Goal: Transaction & Acquisition: Download file/media

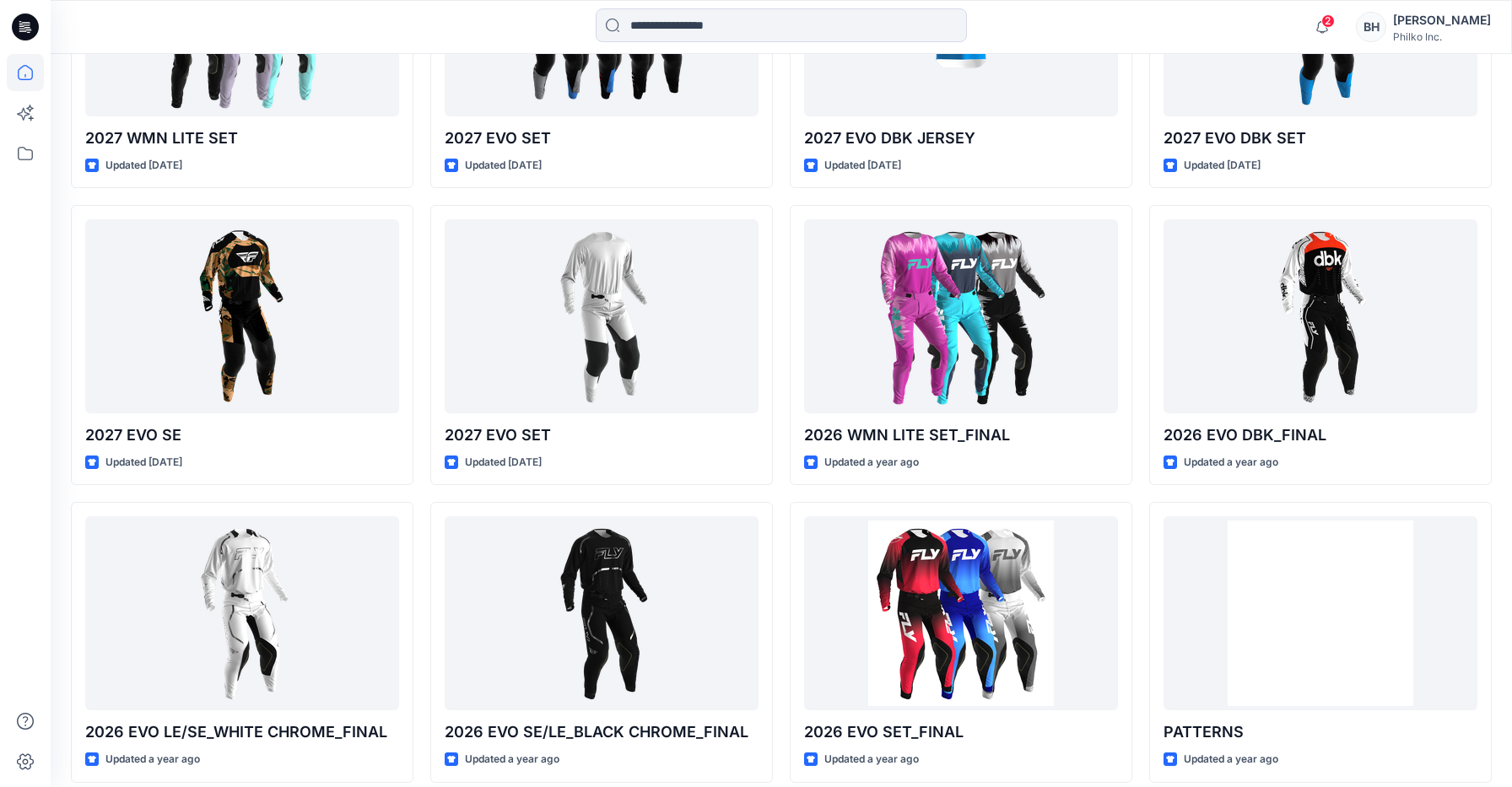
scroll to position [647, 0]
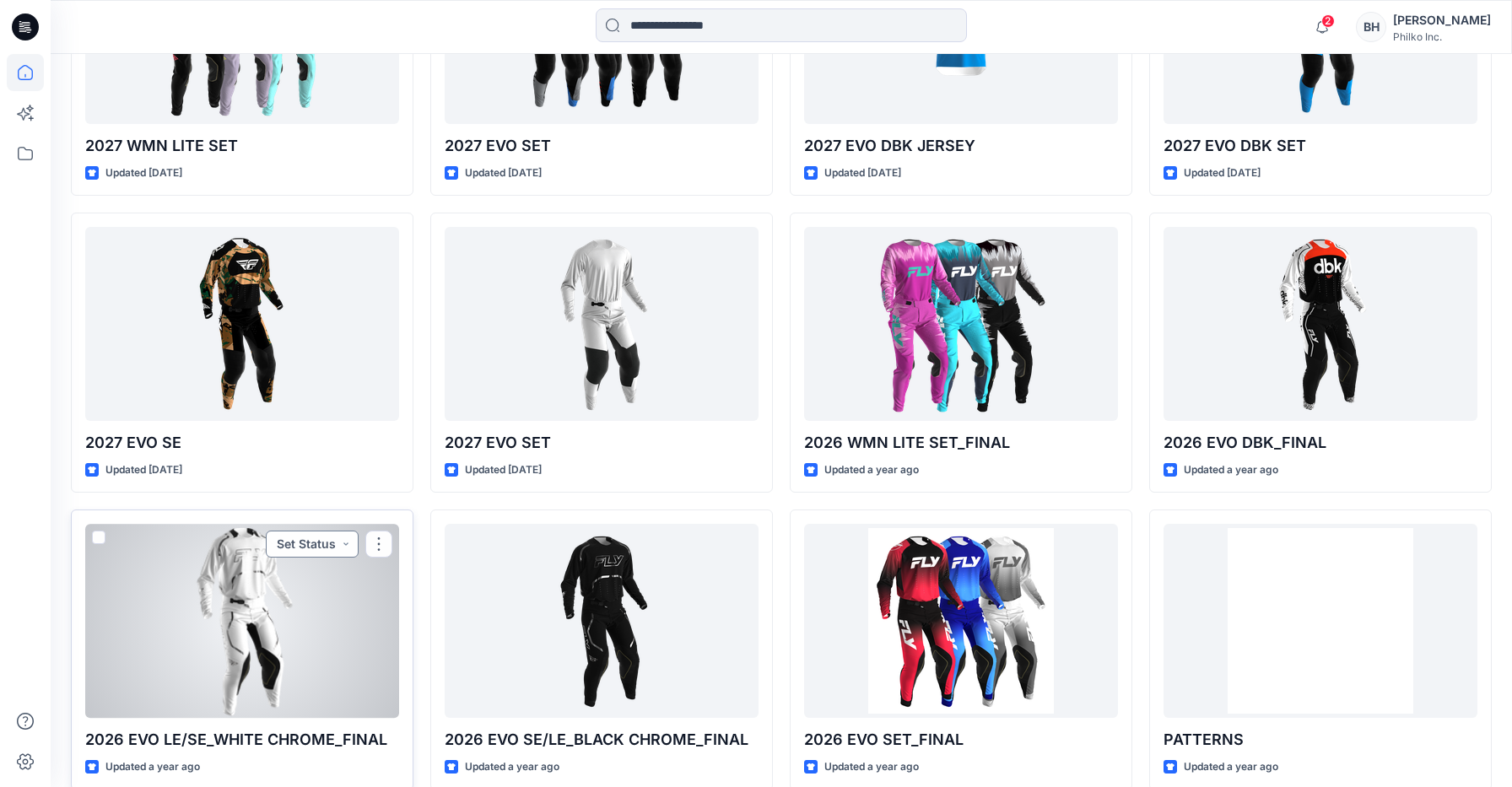
click at [334, 531] on button "Set Status" at bounding box center [311, 543] width 93 height 27
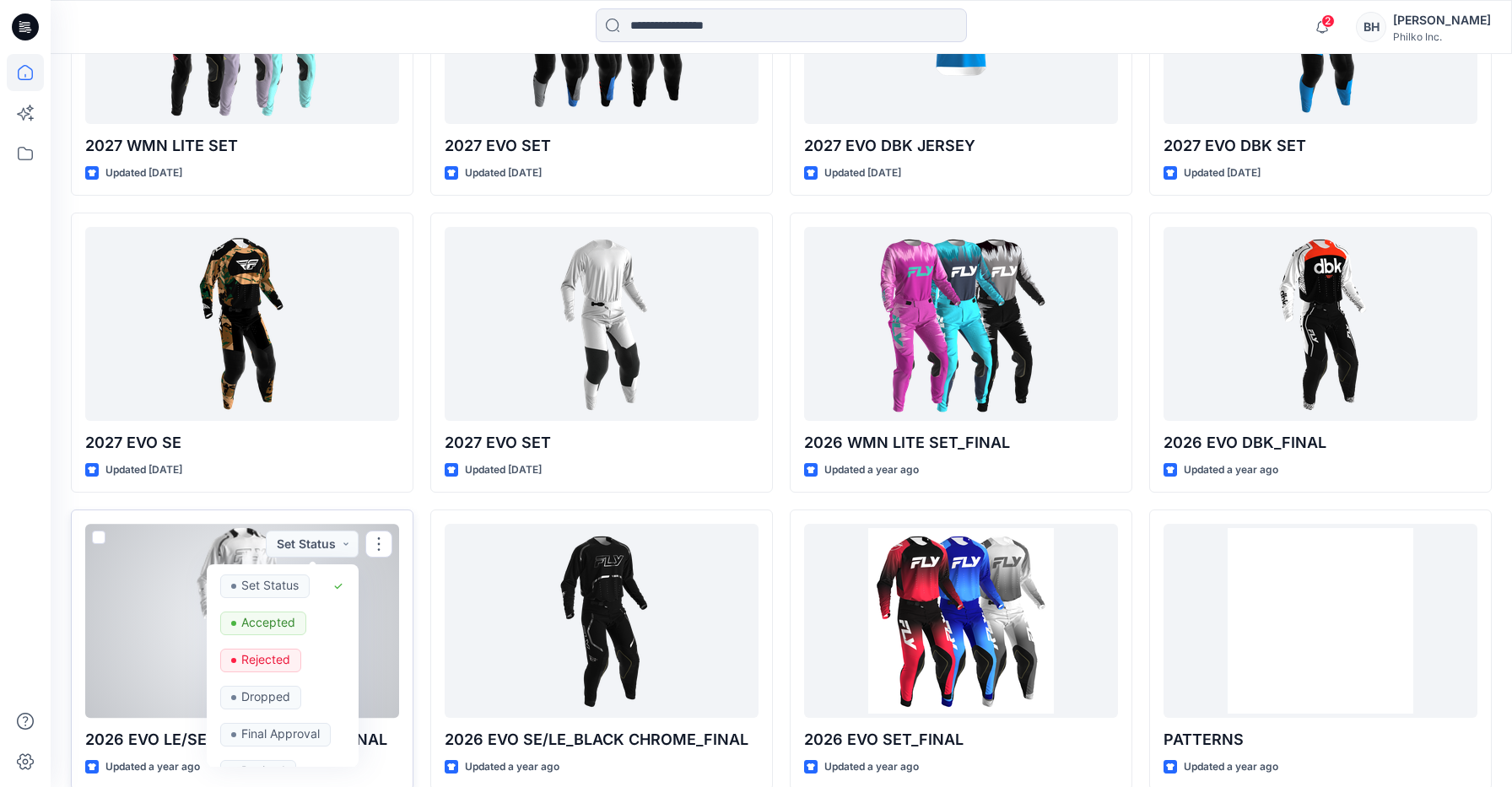
click at [201, 576] on div at bounding box center [242, 621] width 314 height 194
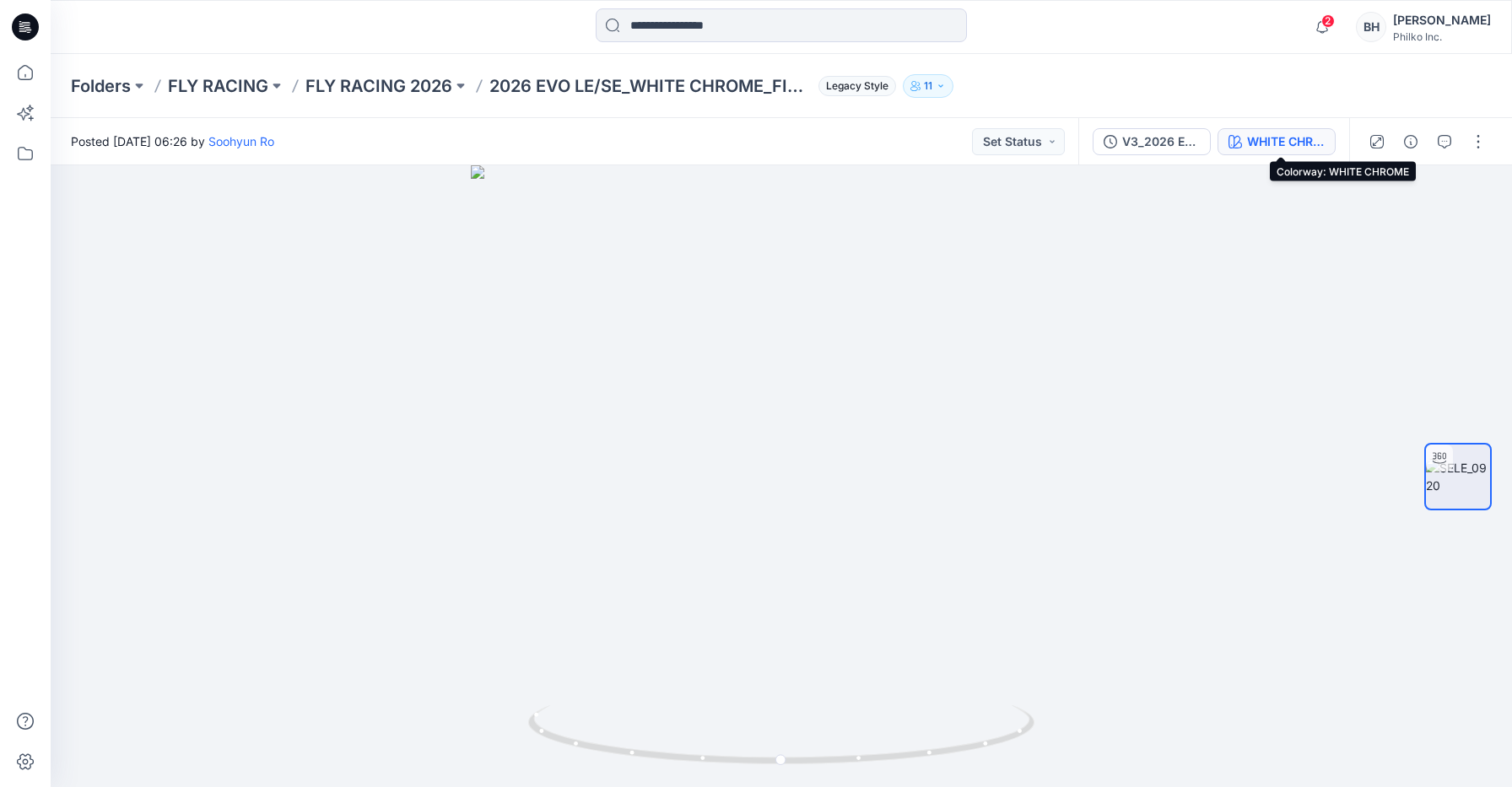
click at [1270, 140] on div "WHITE CHROME" at bounding box center [1286, 141] width 78 height 18
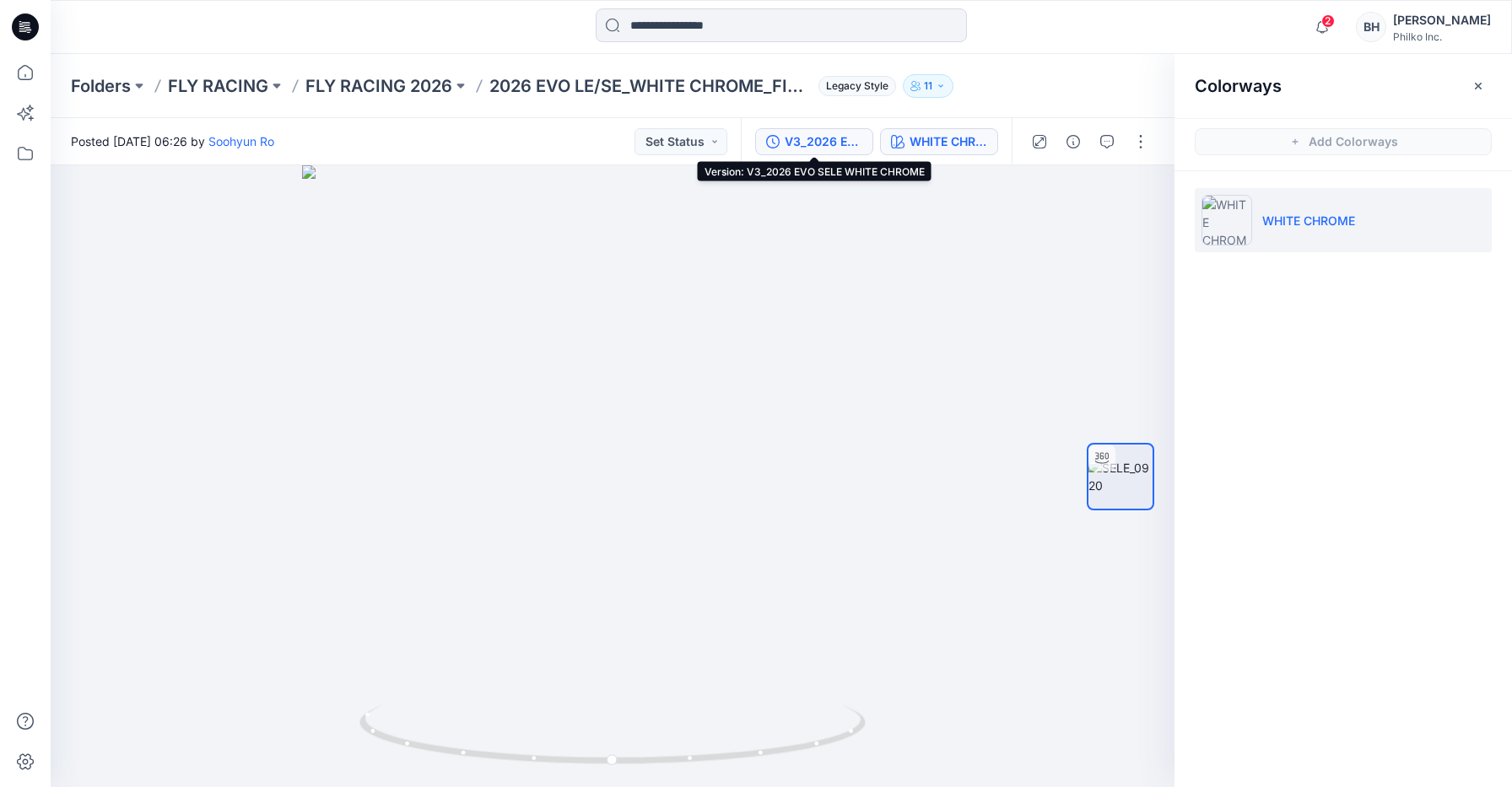
click at [828, 133] on div "V3_2026 EVO SELE WHITE CHROME" at bounding box center [824, 141] width 78 height 18
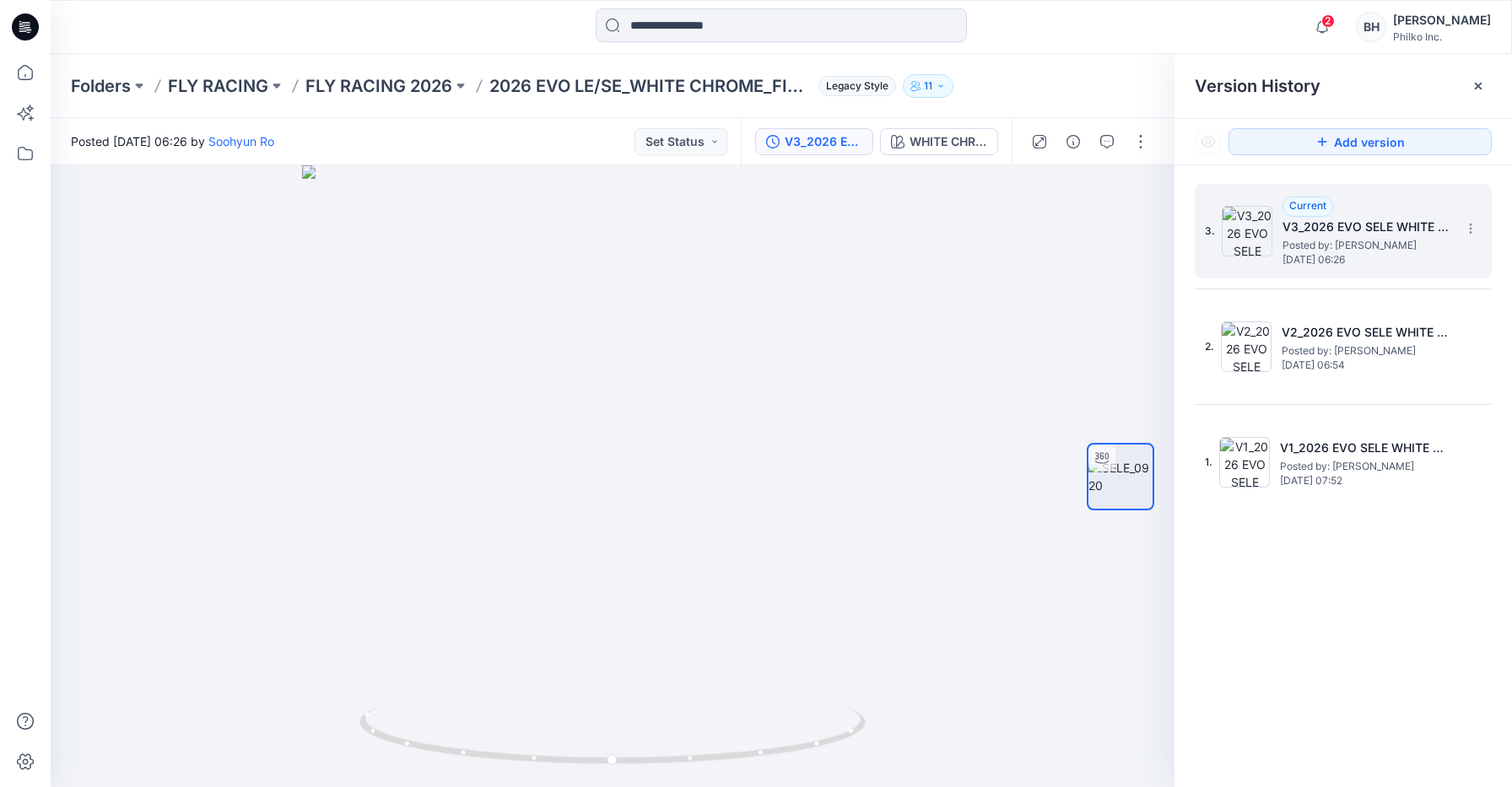
click at [1392, 234] on h5 "V3_2026 EVO SELE WHITE CHROME" at bounding box center [1366, 226] width 169 height 20
click at [1464, 227] on icon at bounding box center [1470, 229] width 14 height 14
click at [1029, 72] on div "Folders FLY RACING FLY RACING 2026 2026 EVO LE/SE_WHITE CHROME_FINAL Legacy Sty…" at bounding box center [780, 86] width 1461 height 64
click at [1135, 142] on button "button" at bounding box center [1140, 141] width 27 height 27
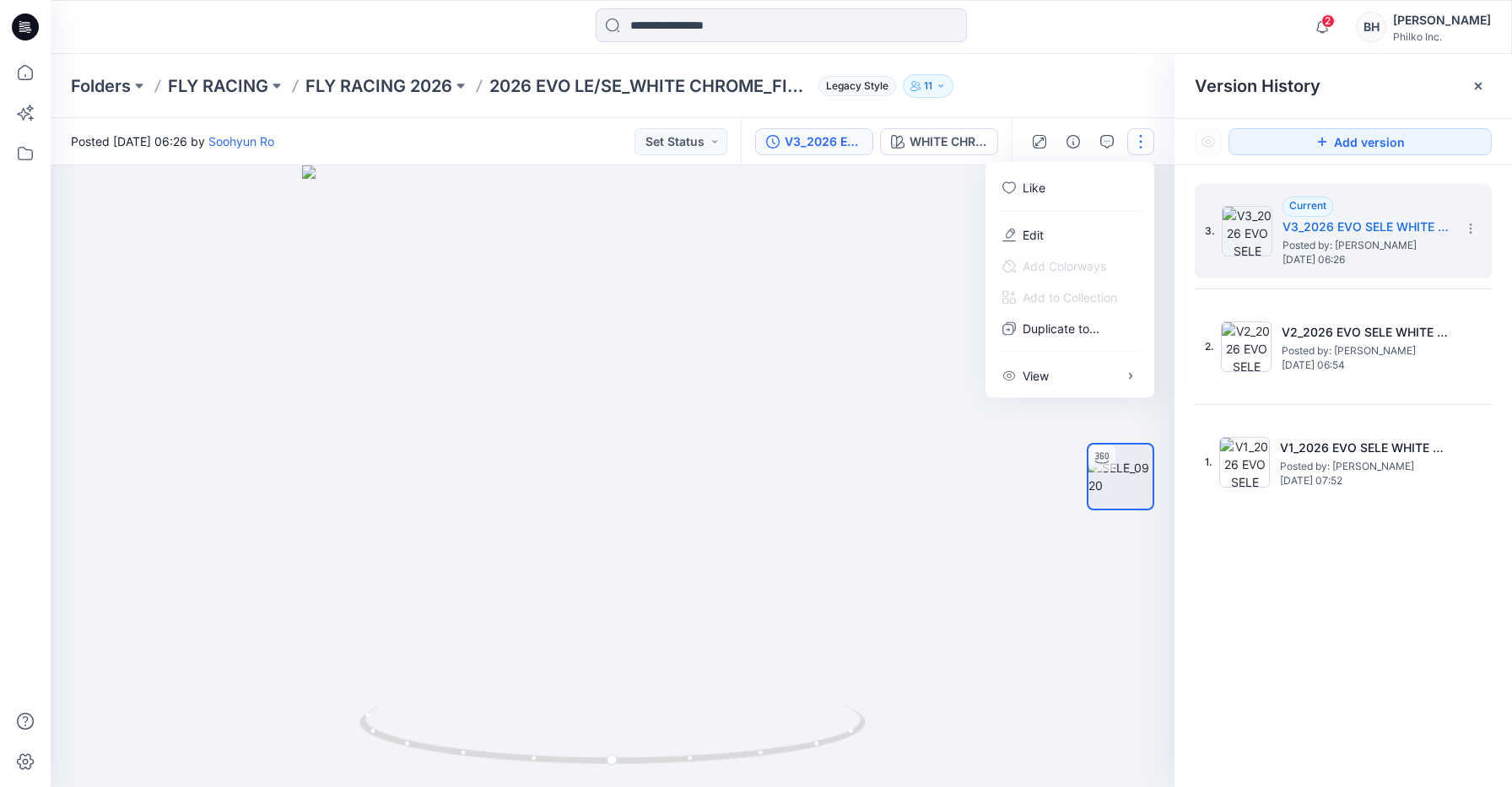
click at [1111, 73] on div "Folders FLY RACING FLY RACING 2026 2026 EVO LE/SE_WHITE CHROME_FINAL Legacy Sty…" at bounding box center [780, 86] width 1461 height 64
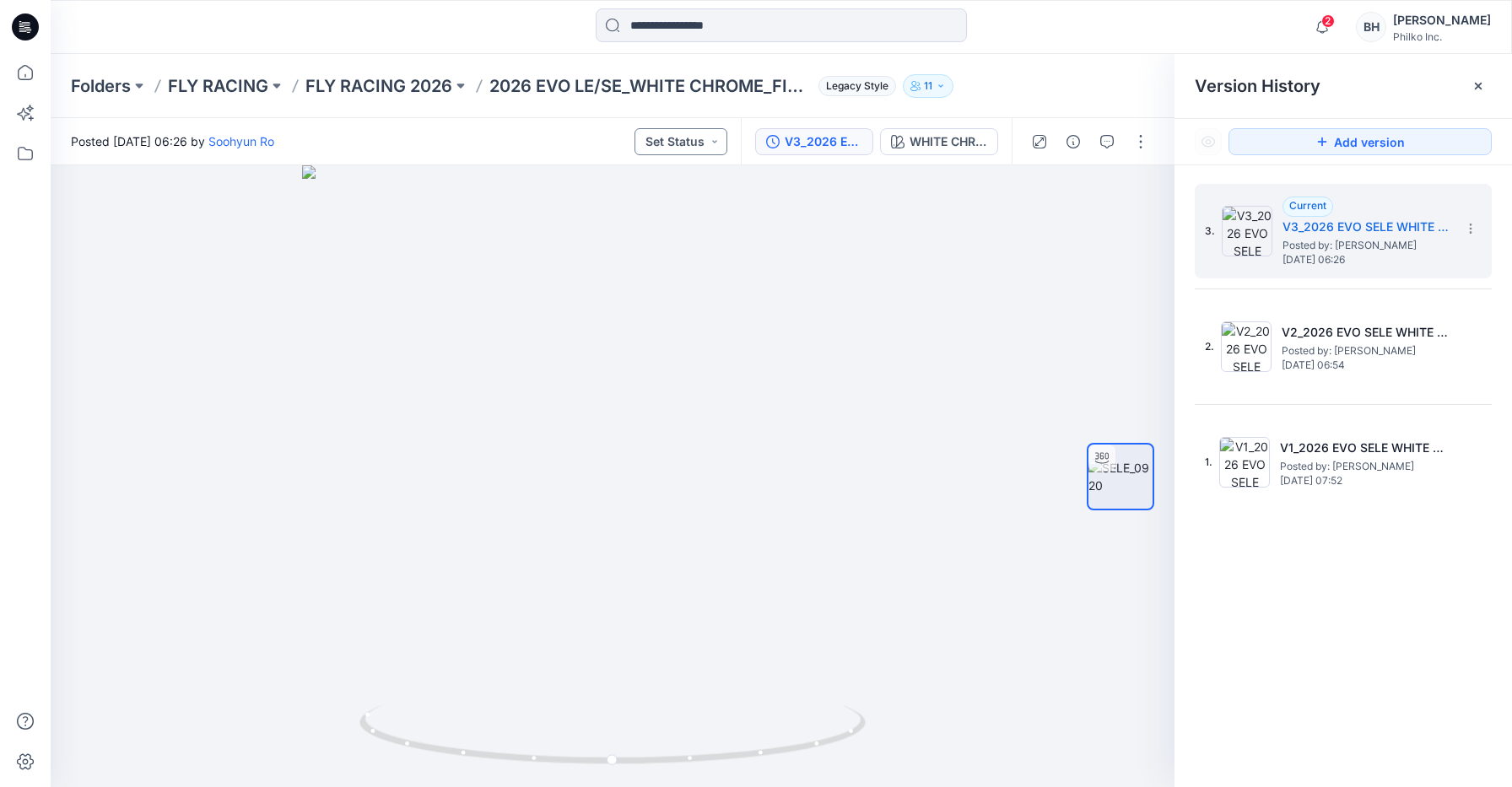
click at [671, 133] on button "Set Status" at bounding box center [681, 141] width 93 height 27
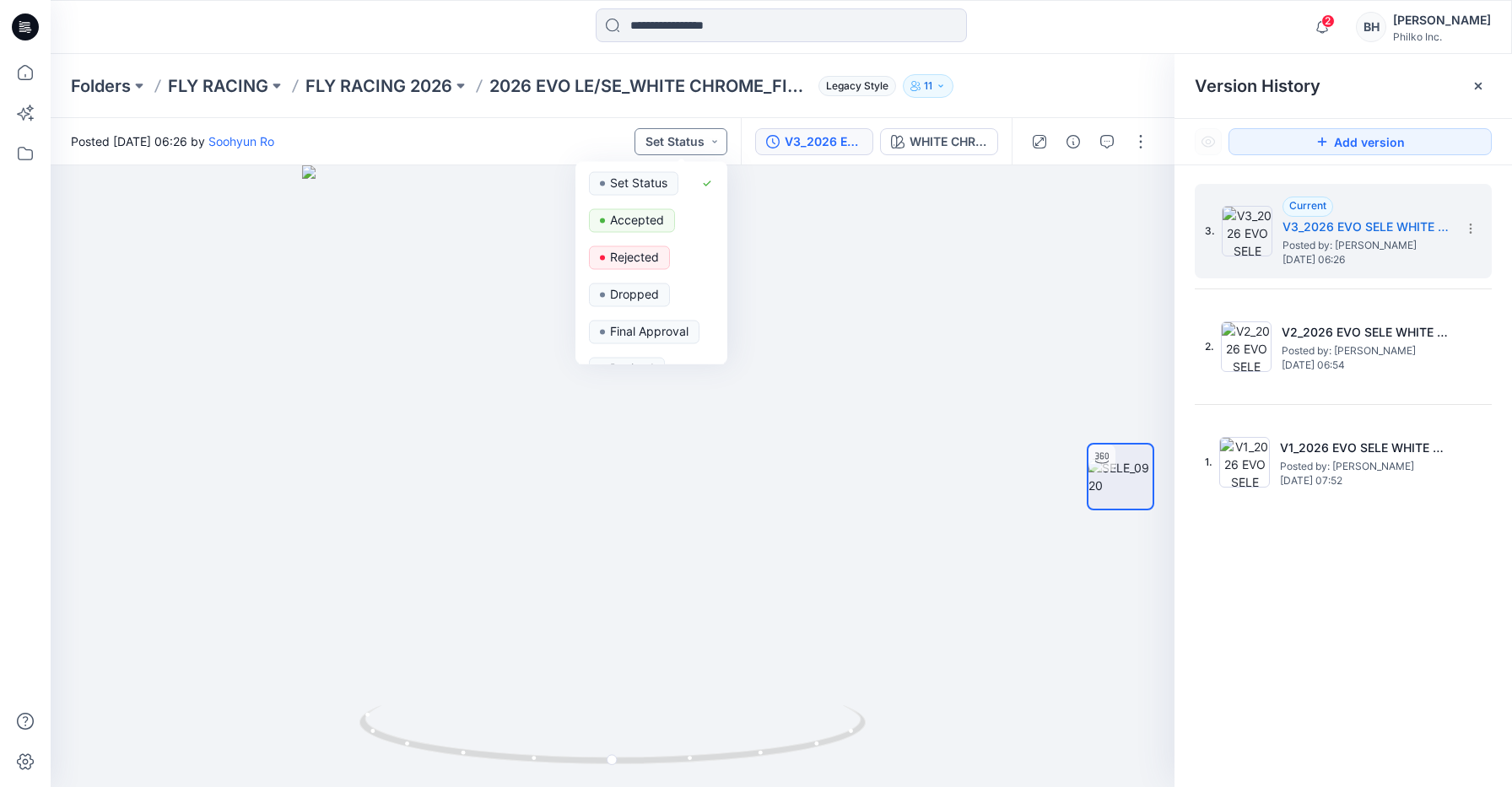
click at [671, 133] on button "Set Status" at bounding box center [681, 141] width 93 height 27
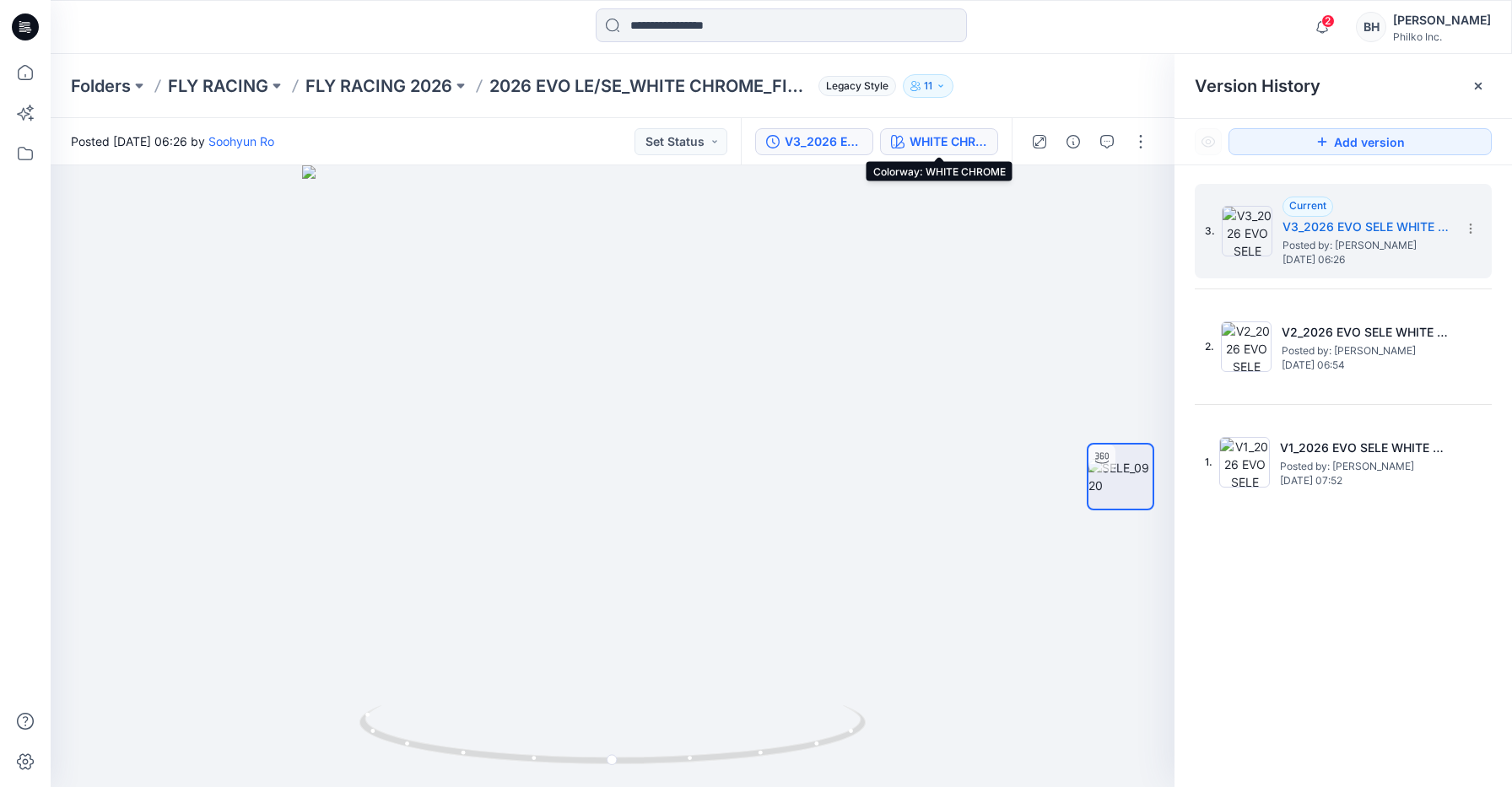
click at [955, 140] on div "WHITE CHROME" at bounding box center [948, 141] width 78 height 18
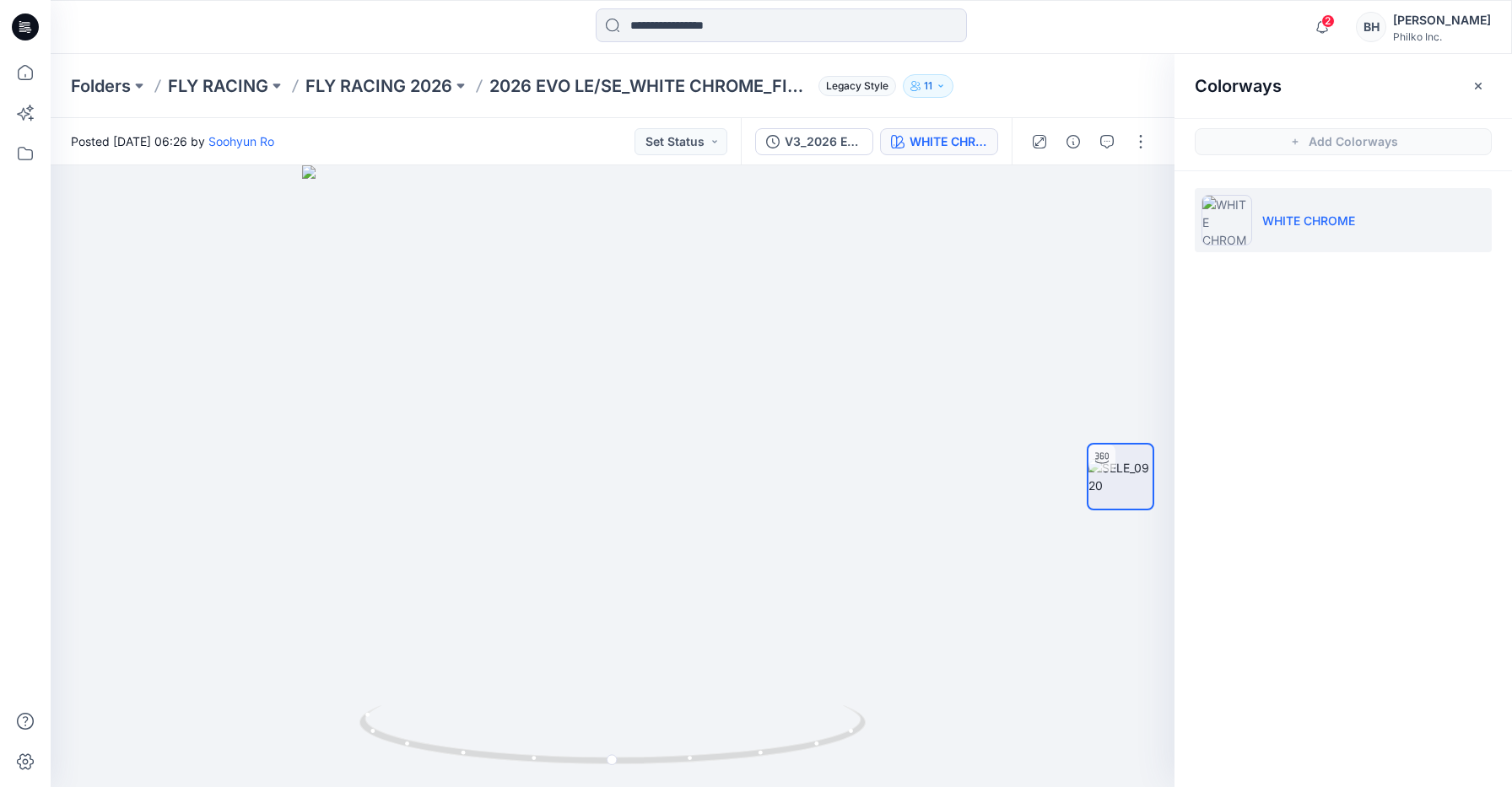
click at [1033, 85] on div "Folders FLY RACING FLY RACING 2026 2026 EVO LE/SE_WHITE CHROME_FINAL Legacy Sty…" at bounding box center [715, 86] width 1289 height 23
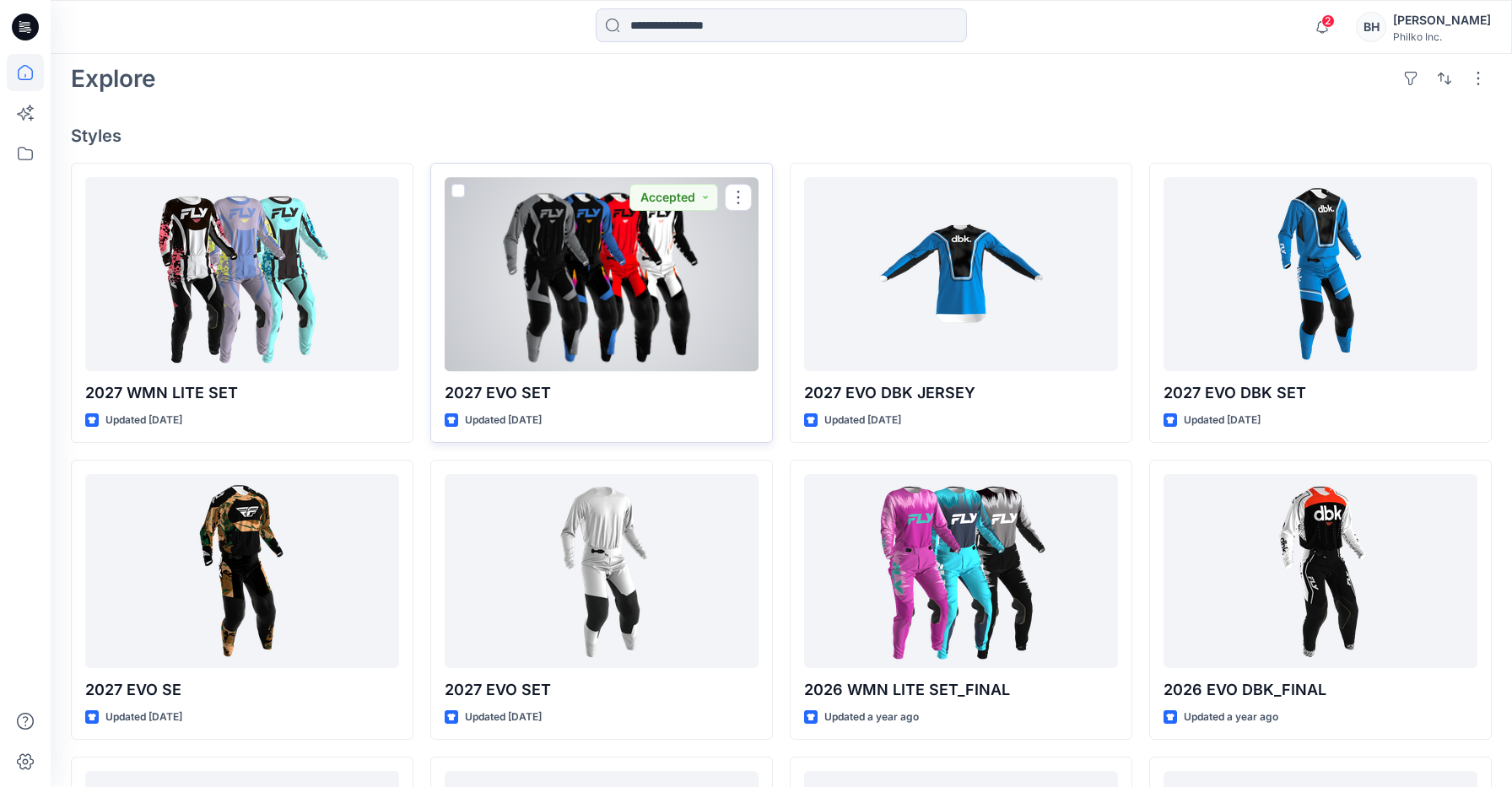
scroll to position [399, 0]
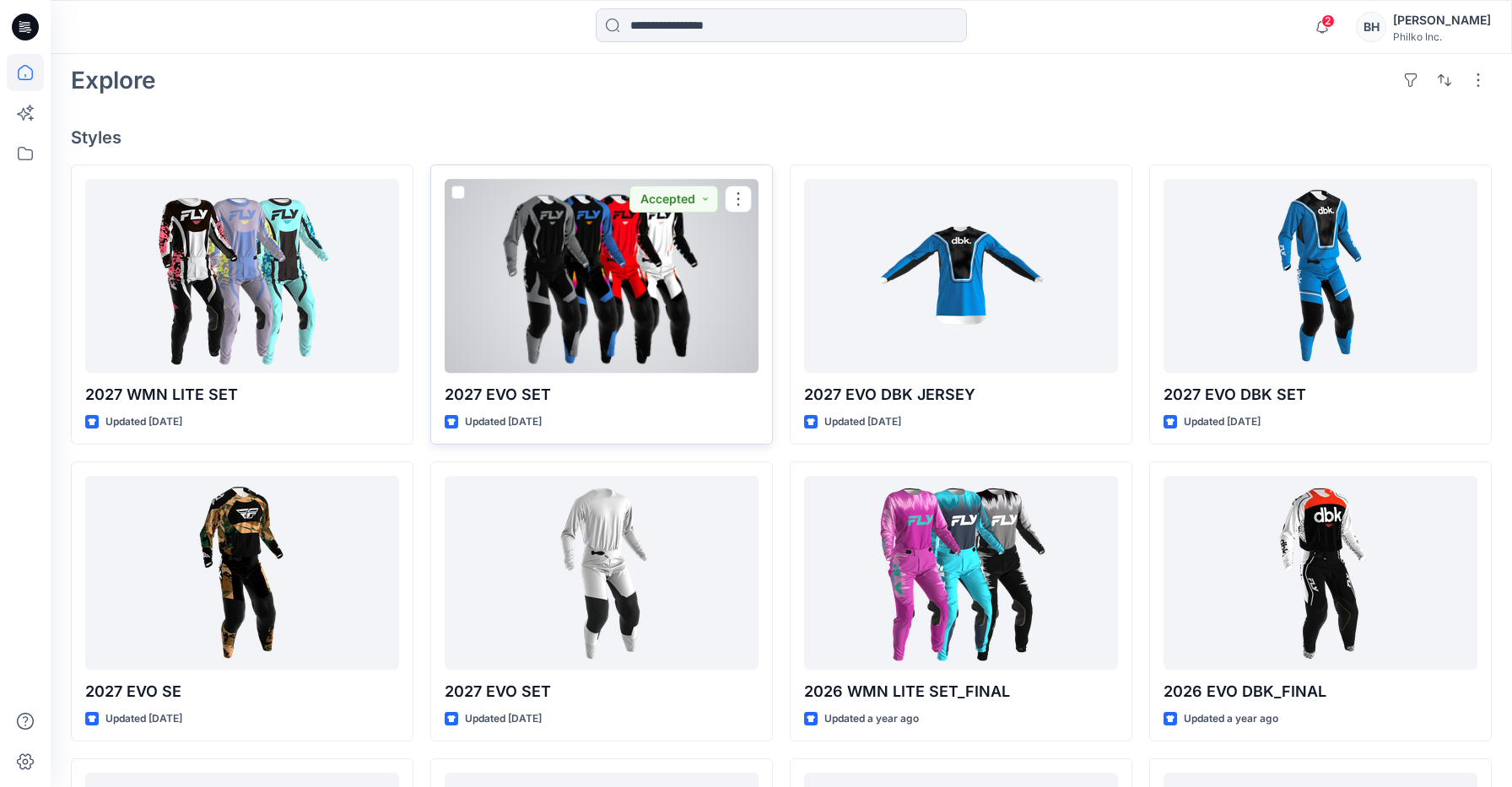
click at [681, 292] on div at bounding box center [602, 276] width 314 height 194
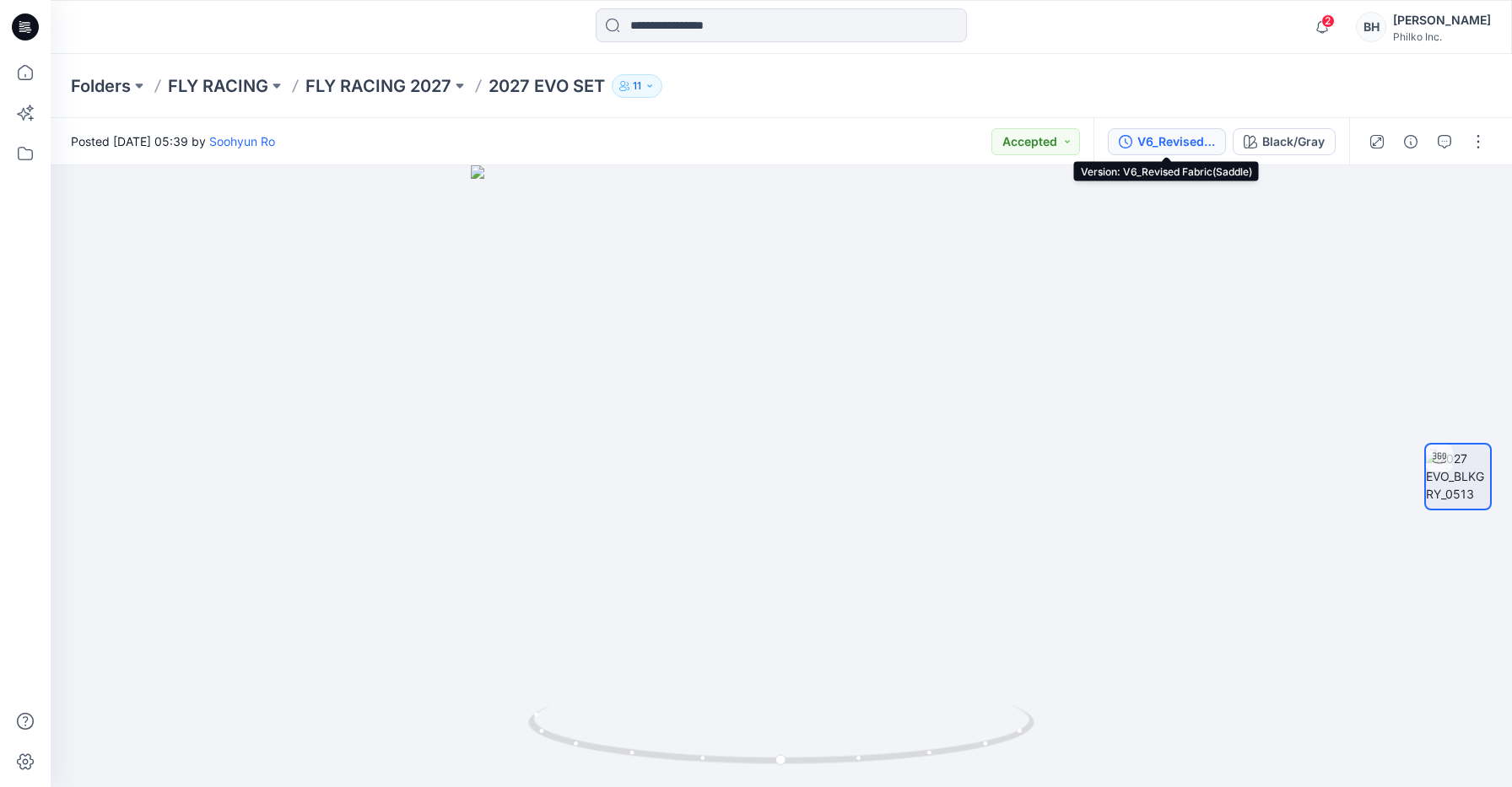
click at [1183, 139] on div "V6_Revised Fabric(Saddle)" at bounding box center [1176, 141] width 78 height 18
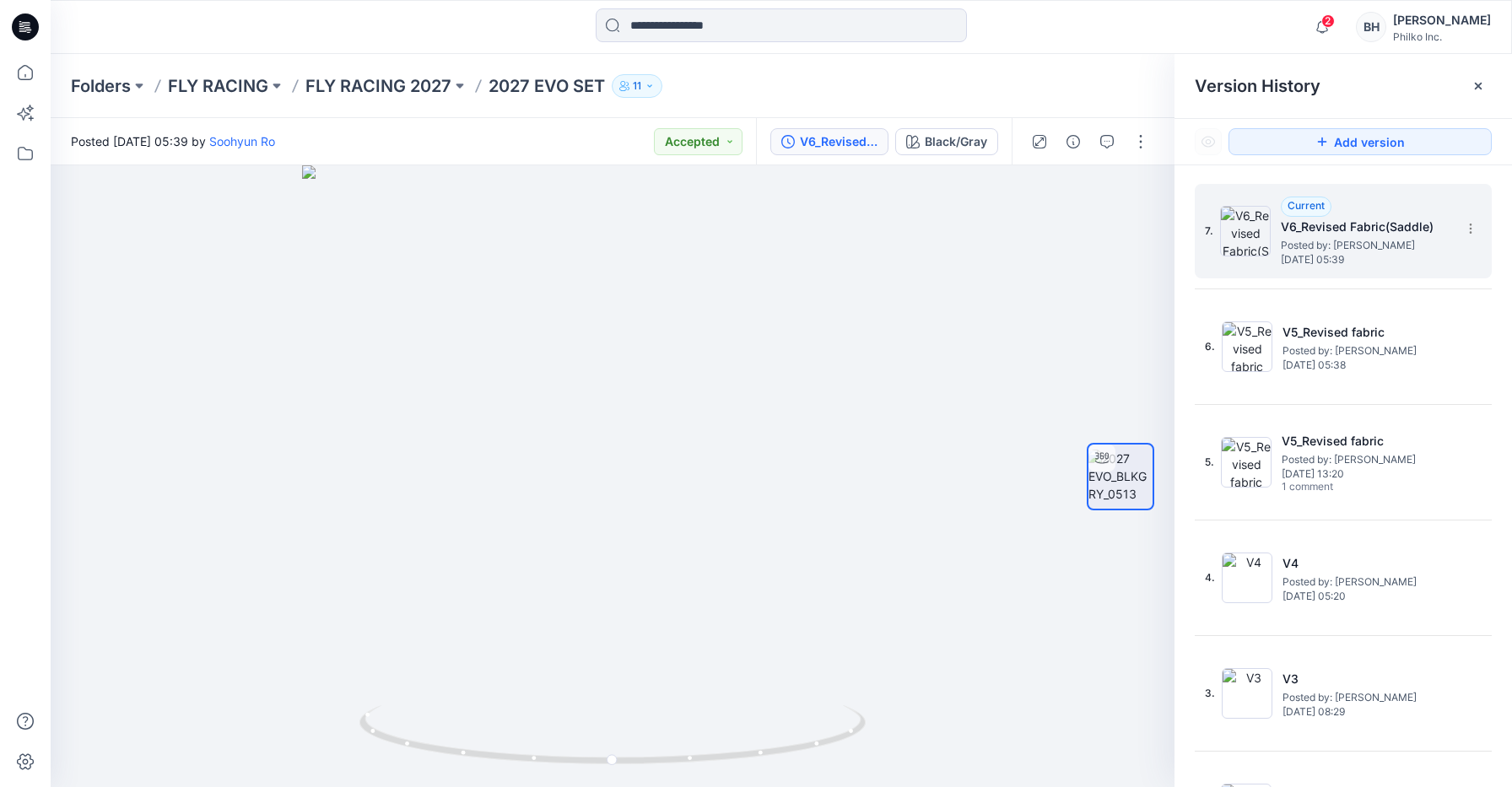
click at [1332, 249] on span "Posted by: [PERSON_NAME]" at bounding box center [1365, 244] width 169 height 16
click at [955, 137] on div "Black/Gray" at bounding box center [955, 141] width 62 height 18
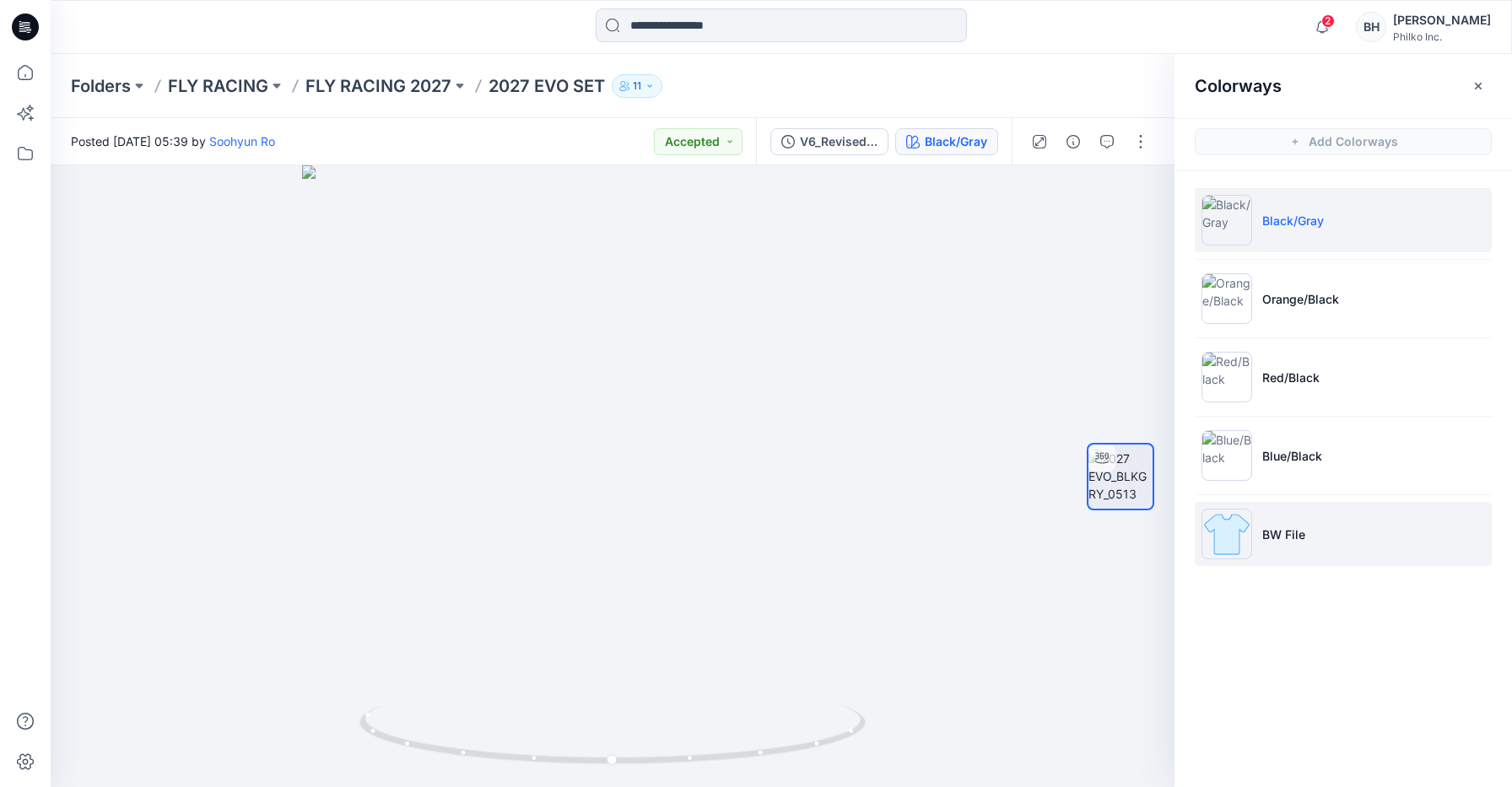
click at [1367, 525] on li "BW File" at bounding box center [1343, 534] width 297 height 64
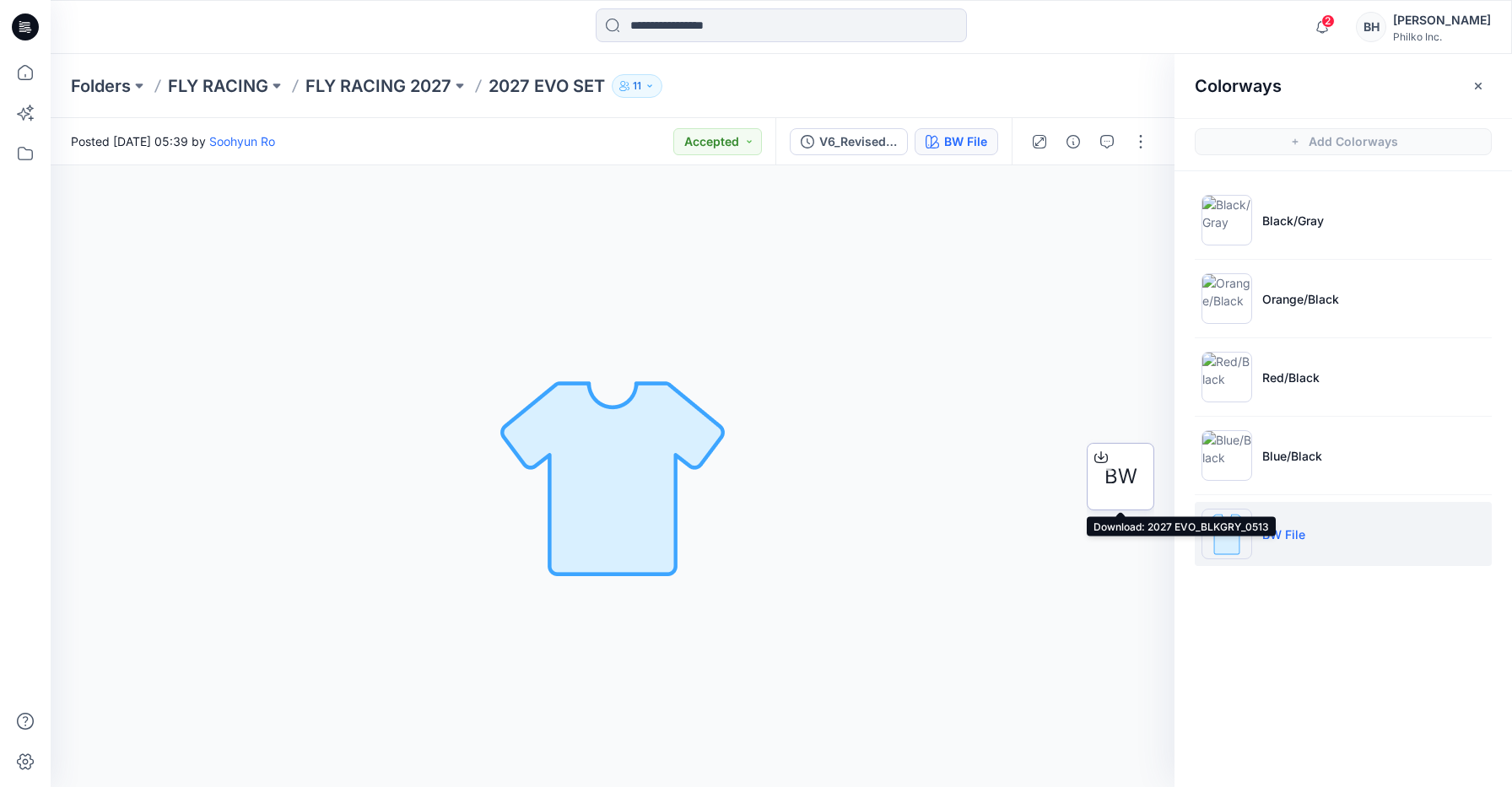
click at [1114, 481] on span "BW" at bounding box center [1121, 476] width 33 height 30
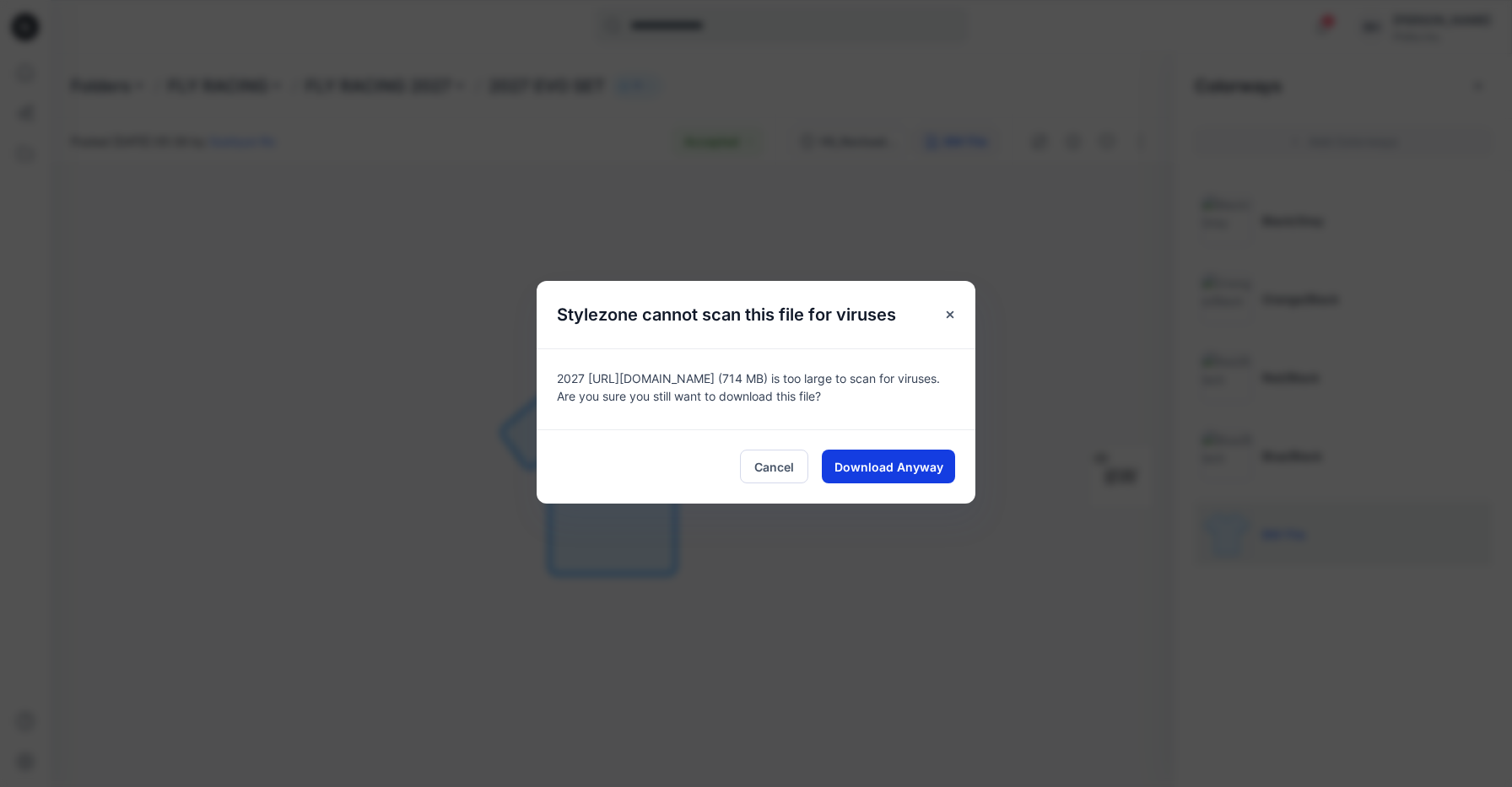
click at [911, 461] on span "Download Anyway" at bounding box center [889, 466] width 109 height 17
